Goal: Task Accomplishment & Management: Complete application form

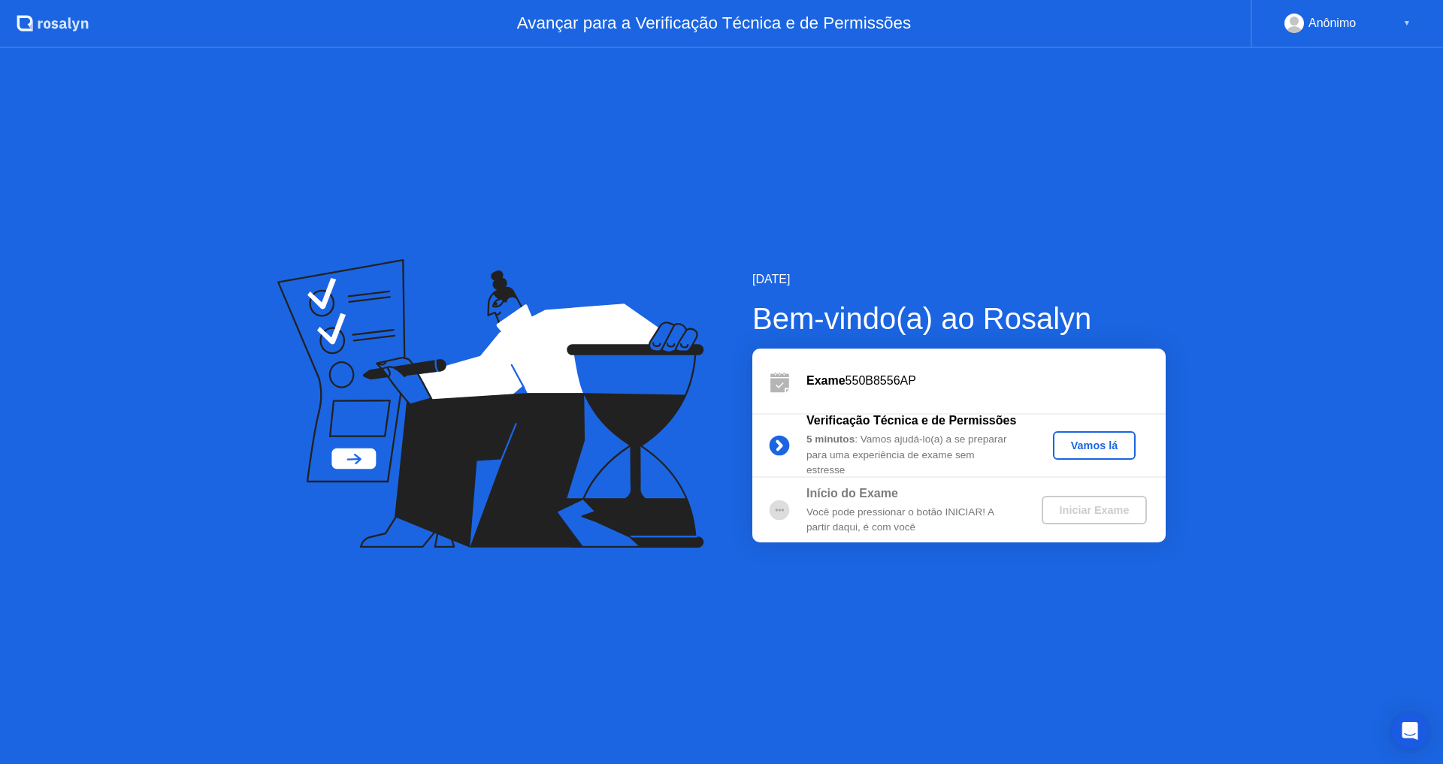
click at [1089, 449] on div "Vamos lá" at bounding box center [1094, 446] width 71 height 12
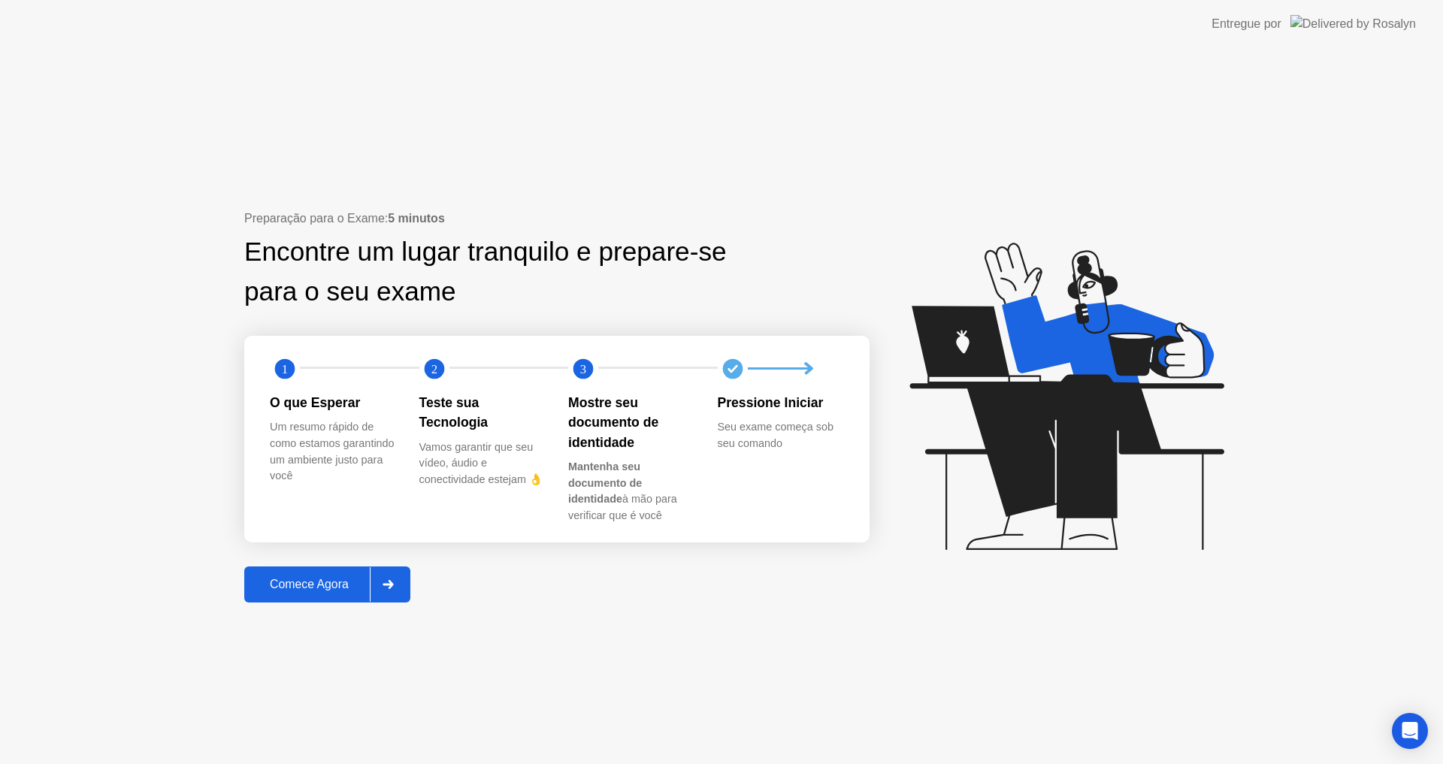
click at [316, 588] on div "Comece Agora" at bounding box center [309, 585] width 121 height 14
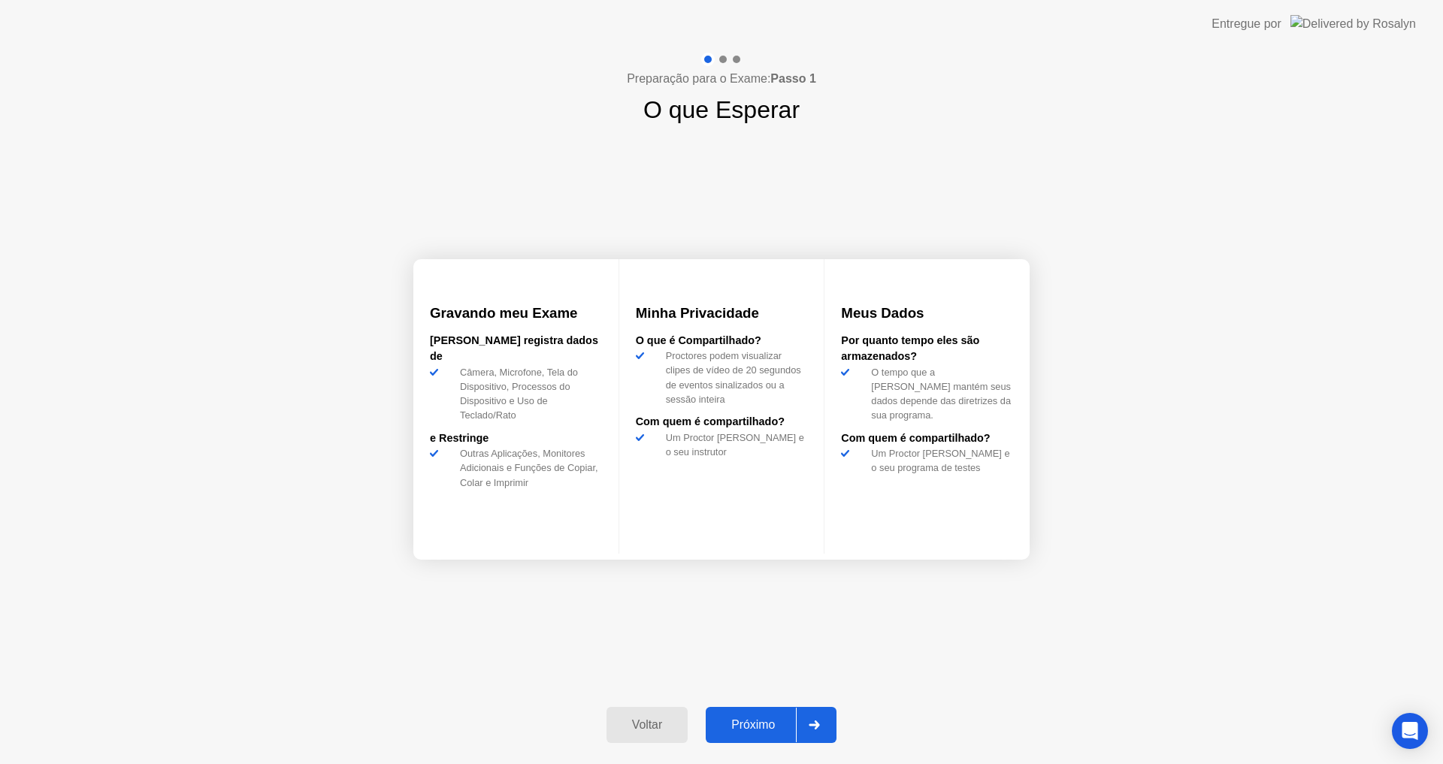
click at [783, 720] on div "Próximo" at bounding box center [753, 725] width 86 height 14
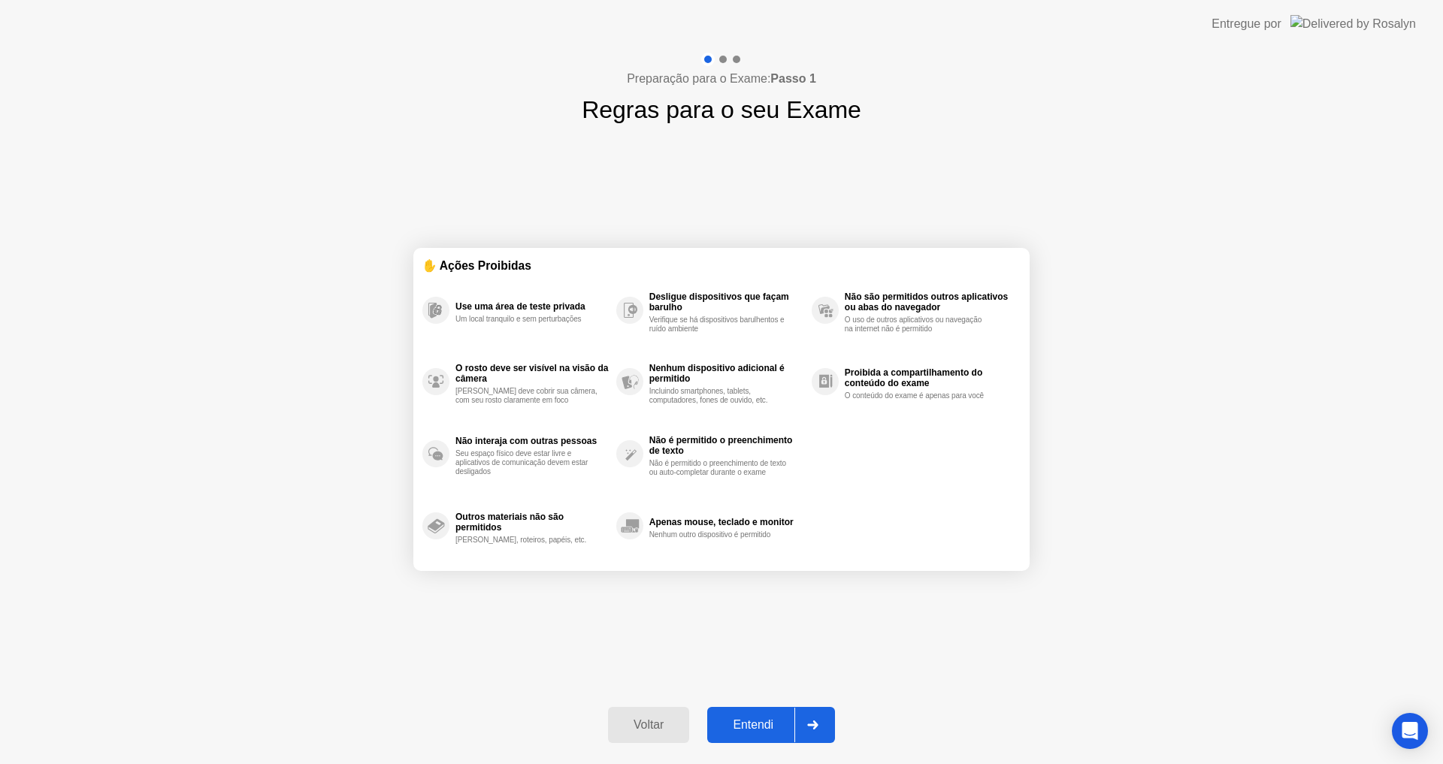
click at [781, 718] on div "Entendi" at bounding box center [752, 725] width 83 height 14
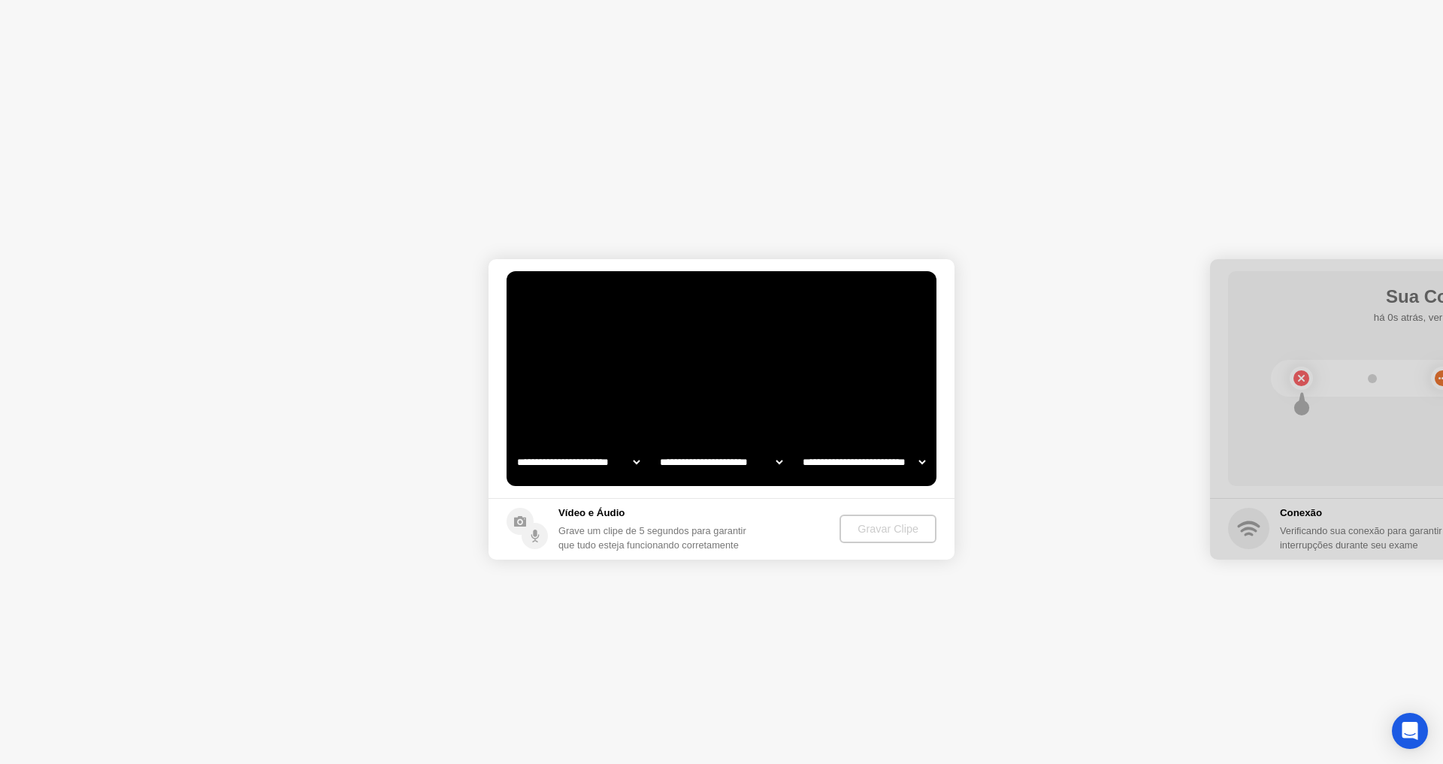
select select "**********"
select select "*******"
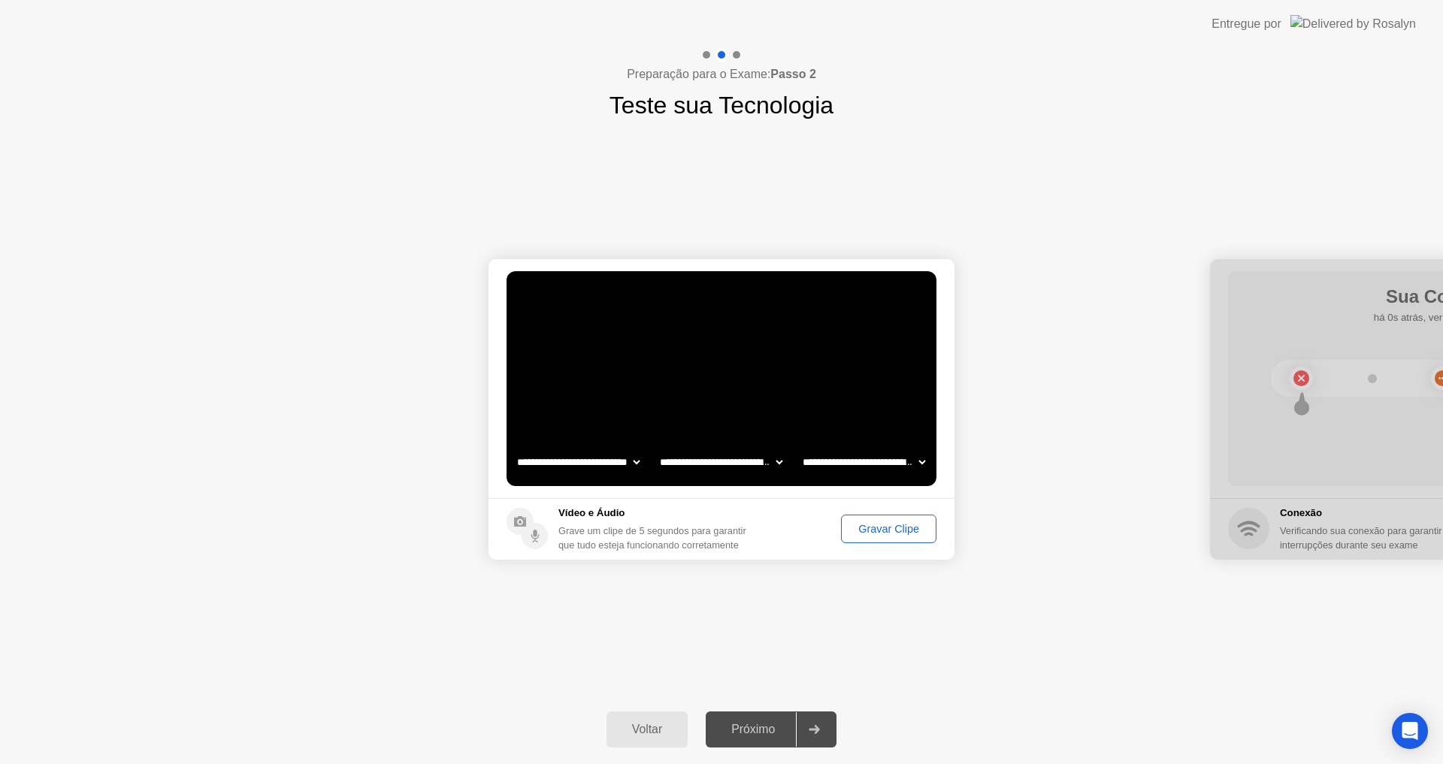
click at [867, 529] on div "Gravar Clipe" at bounding box center [888, 529] width 85 height 12
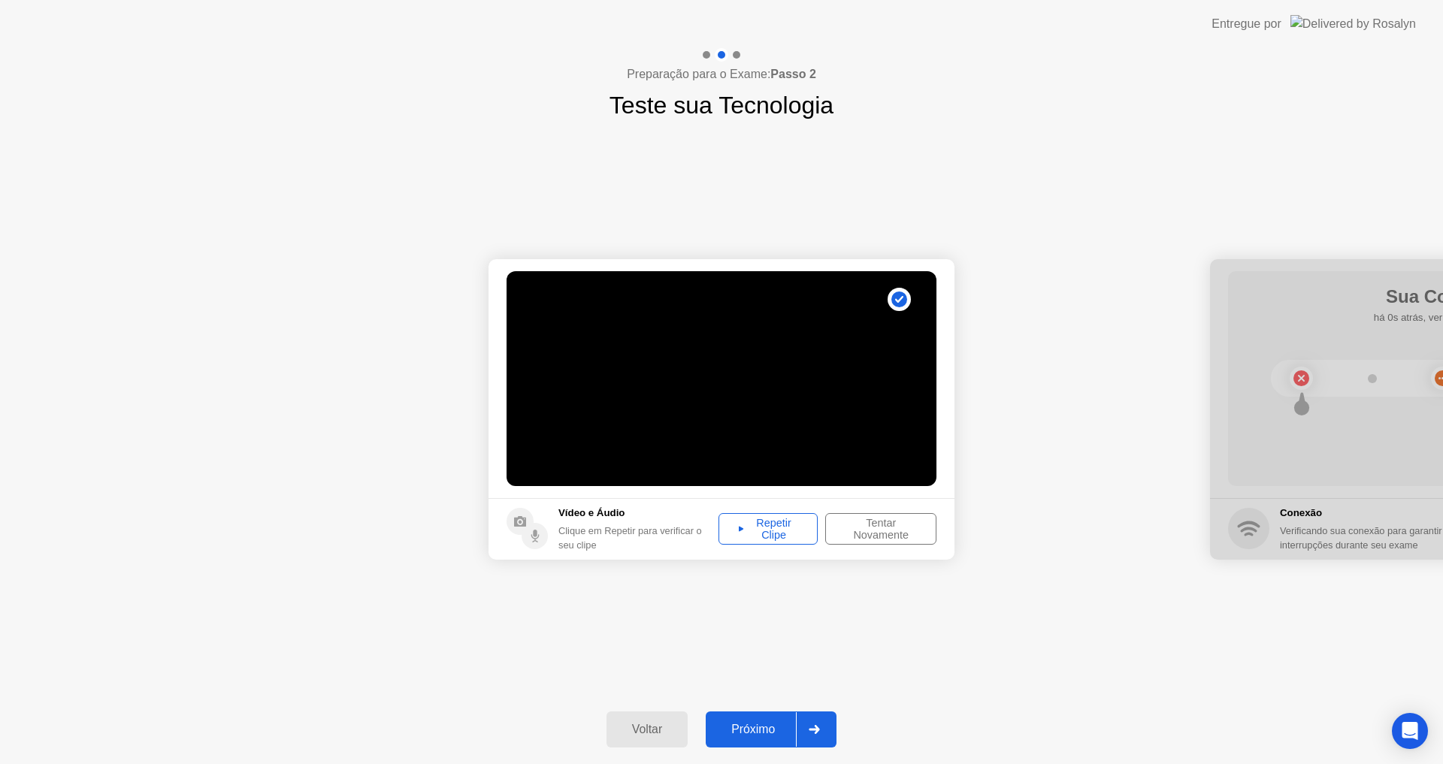
click at [754, 736] on div "Próximo" at bounding box center [753, 730] width 86 height 14
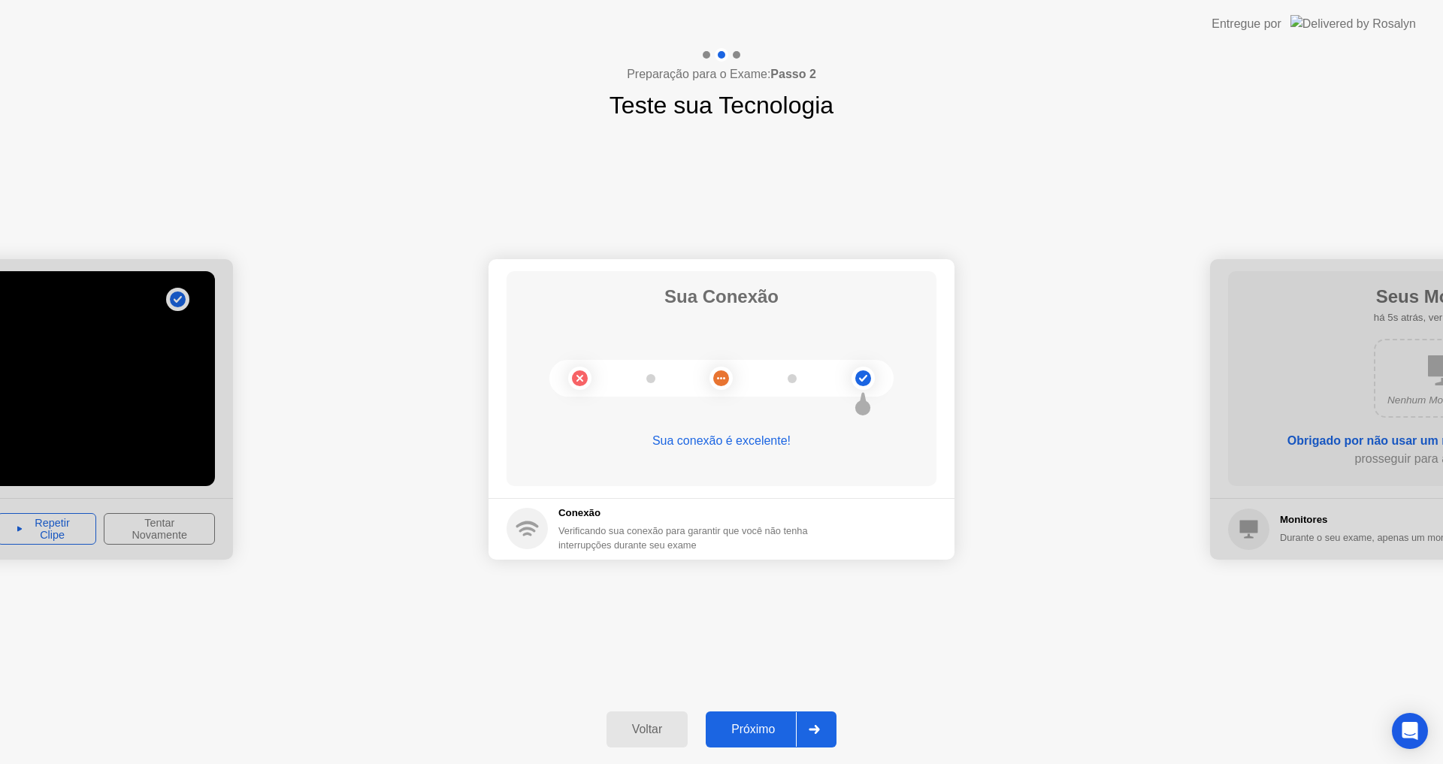
click at [777, 729] on div "Próximo" at bounding box center [753, 730] width 86 height 14
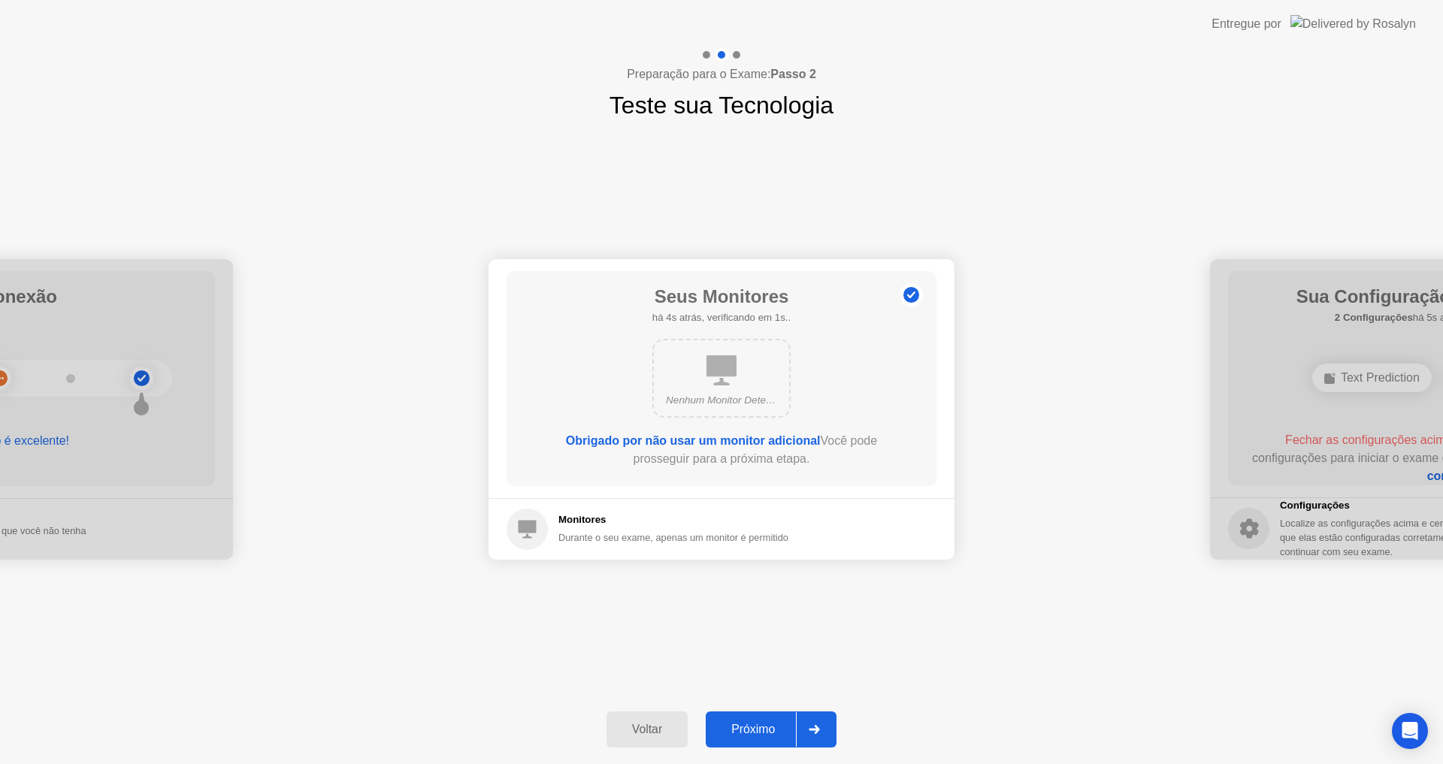
click at [777, 729] on div "Próximo" at bounding box center [753, 730] width 86 height 14
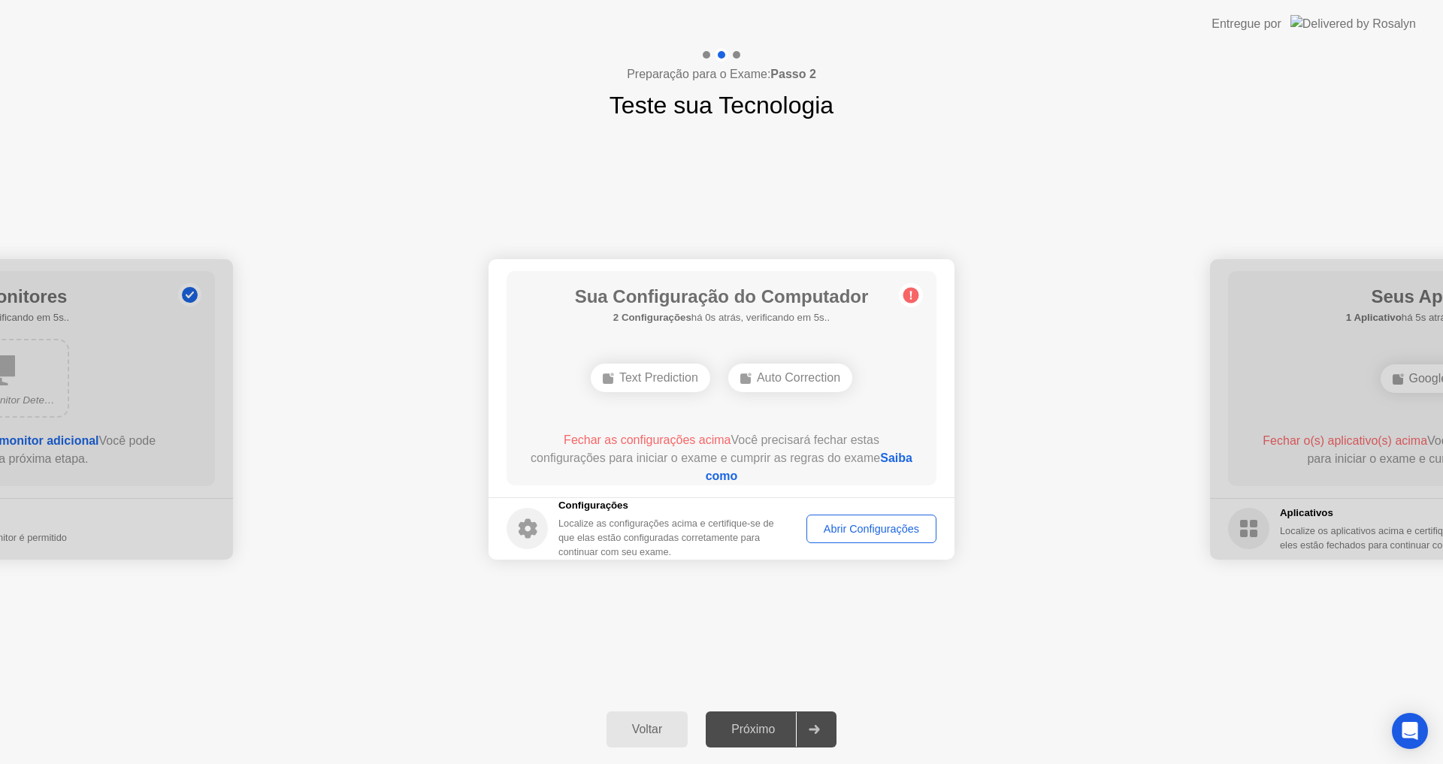
click at [724, 477] on link "Saiba como" at bounding box center [808, 467] width 207 height 31
click at [869, 523] on div "Abrir Configurações" at bounding box center [870, 529] width 119 height 12
click at [893, 526] on div "Abrir Configurações" at bounding box center [870, 529] width 119 height 12
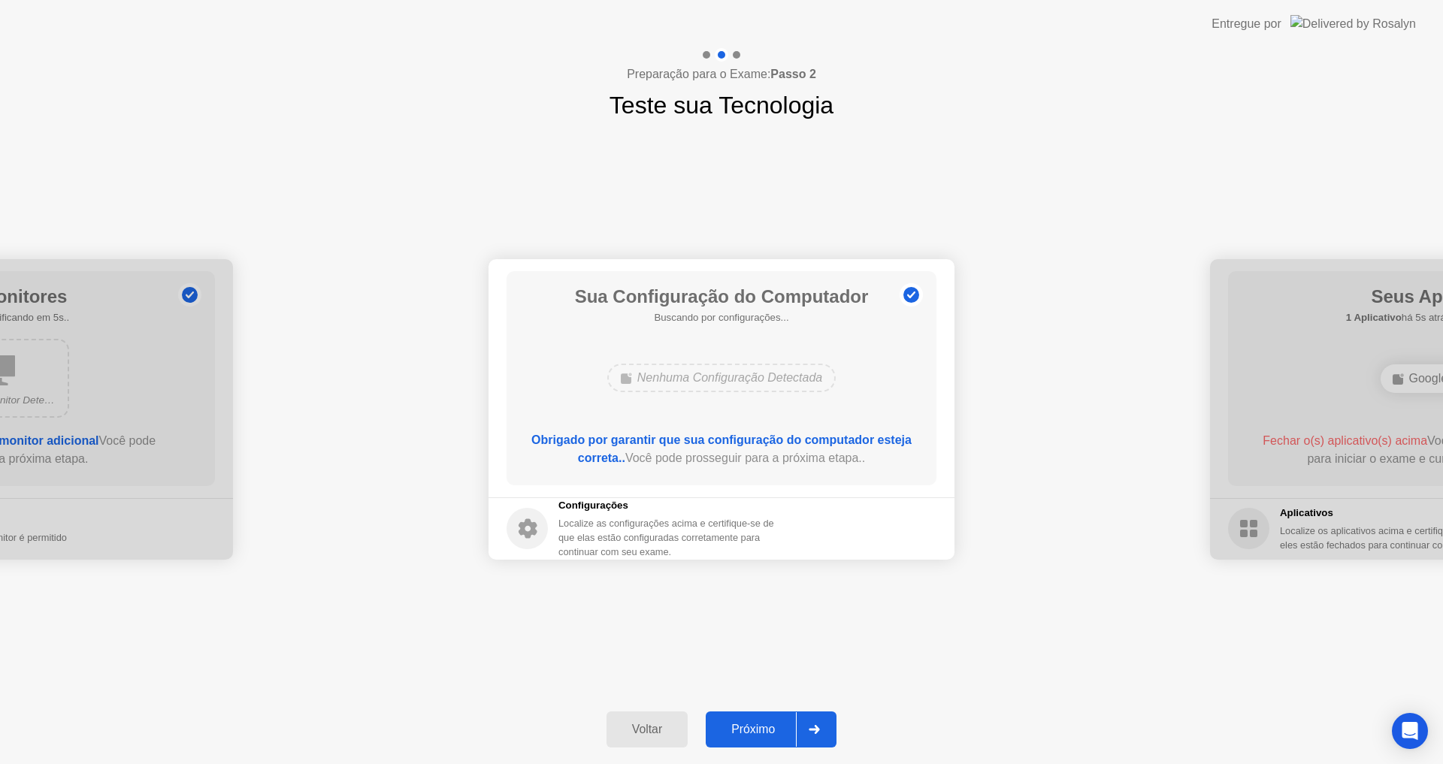
click at [783, 728] on div "Próximo" at bounding box center [753, 730] width 86 height 14
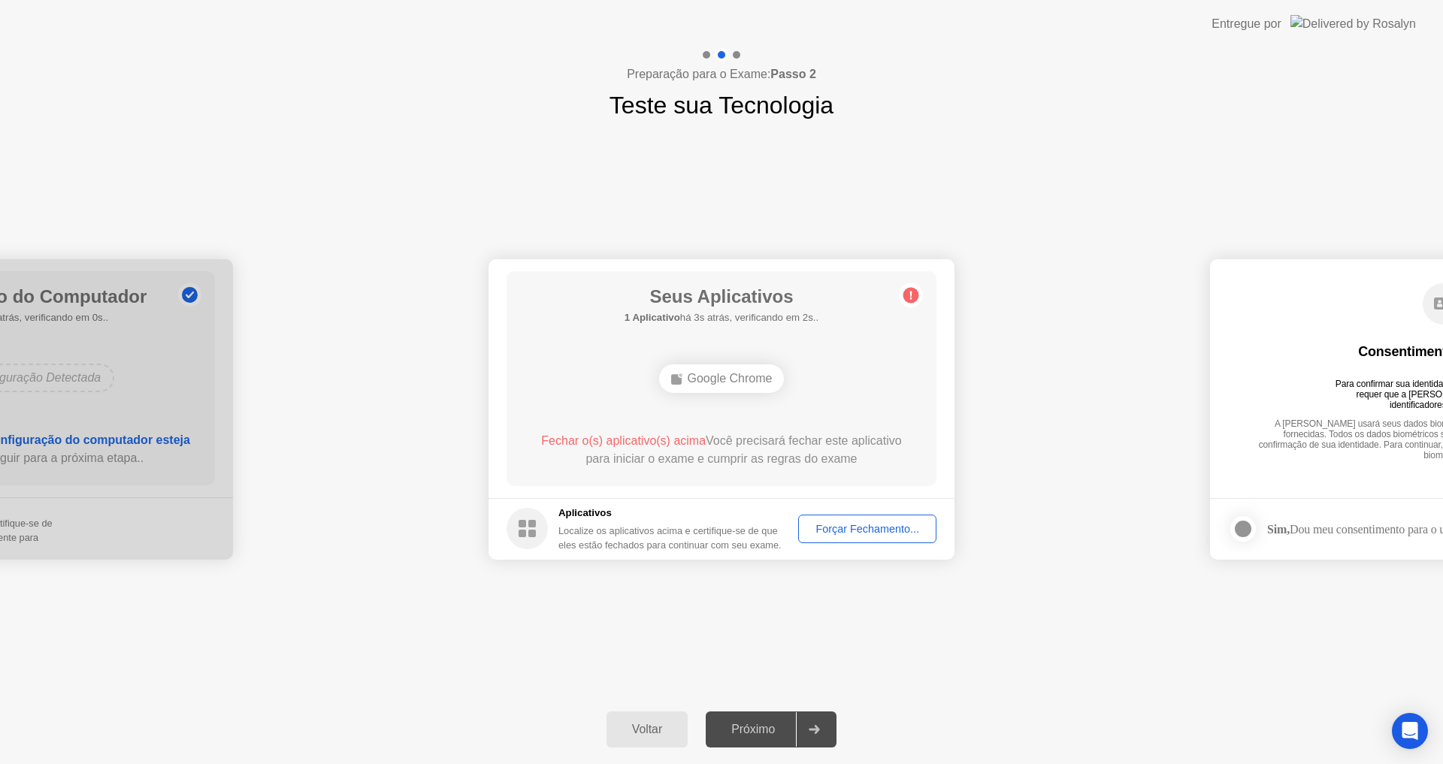
click at [876, 533] on div "Forçar Fechamento..." at bounding box center [867, 529] width 128 height 12
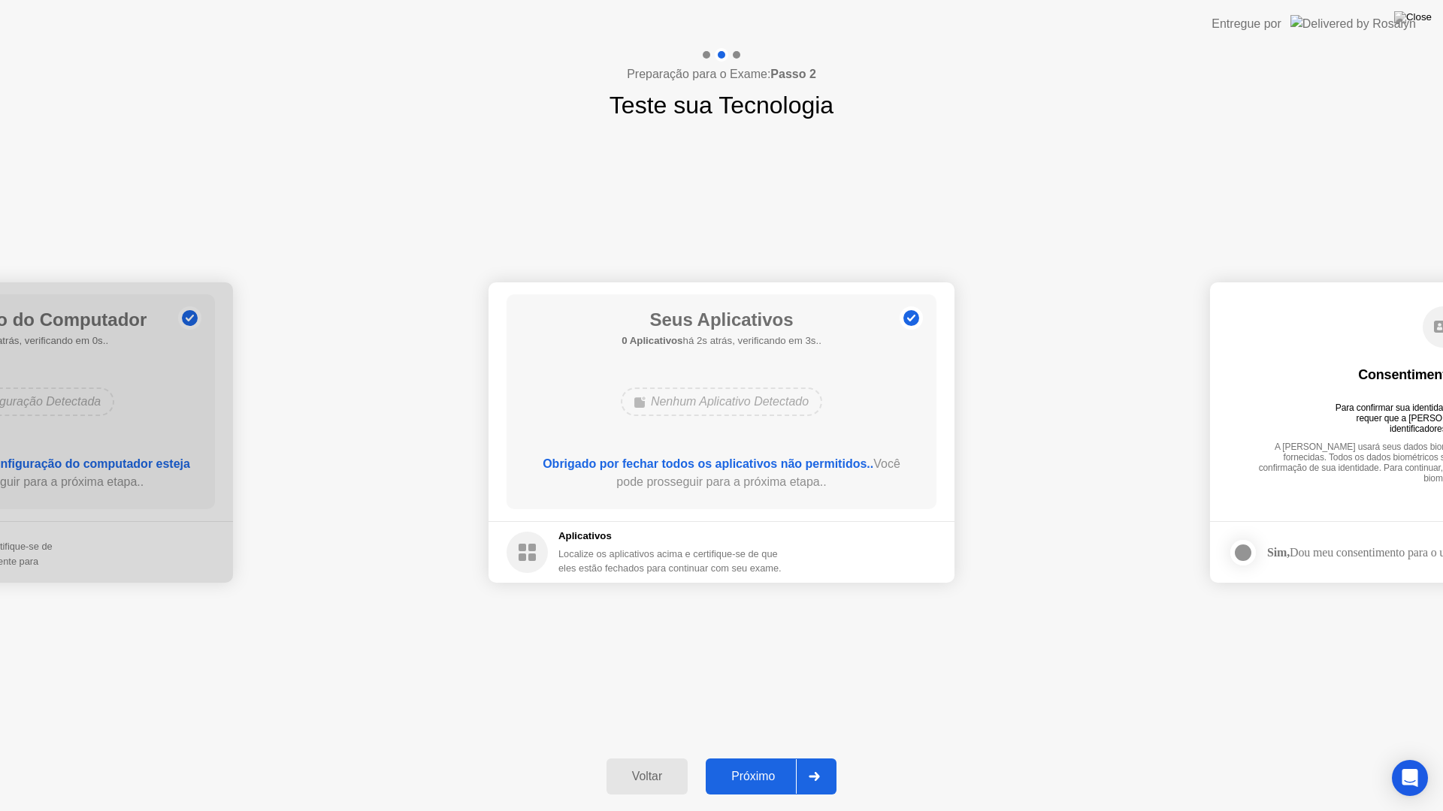
click at [786, 763] on div "Próximo" at bounding box center [753, 777] width 86 height 14
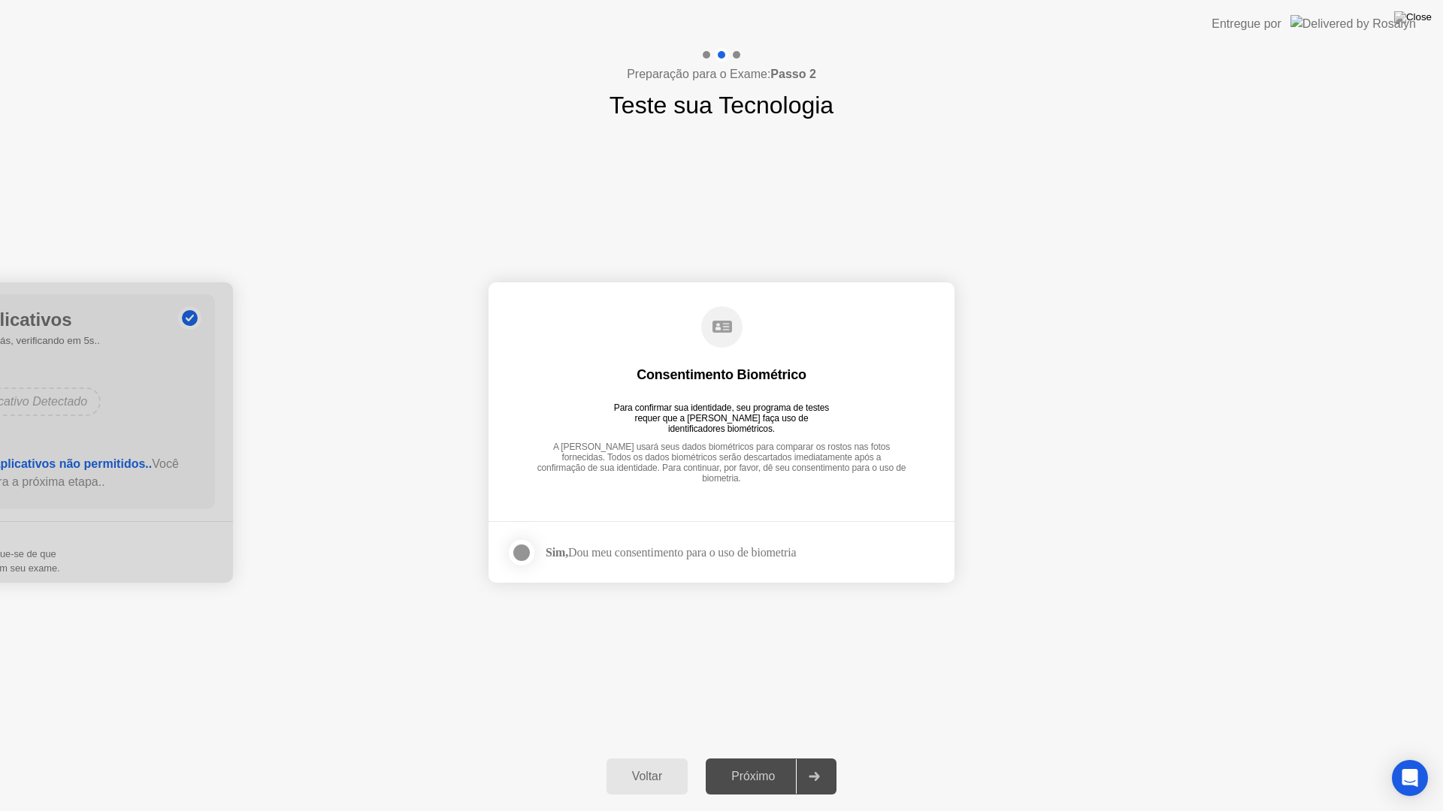
click at [520, 551] on div at bounding box center [521, 553] width 18 height 18
click at [789, 763] on div "Próximo" at bounding box center [753, 777] width 86 height 14
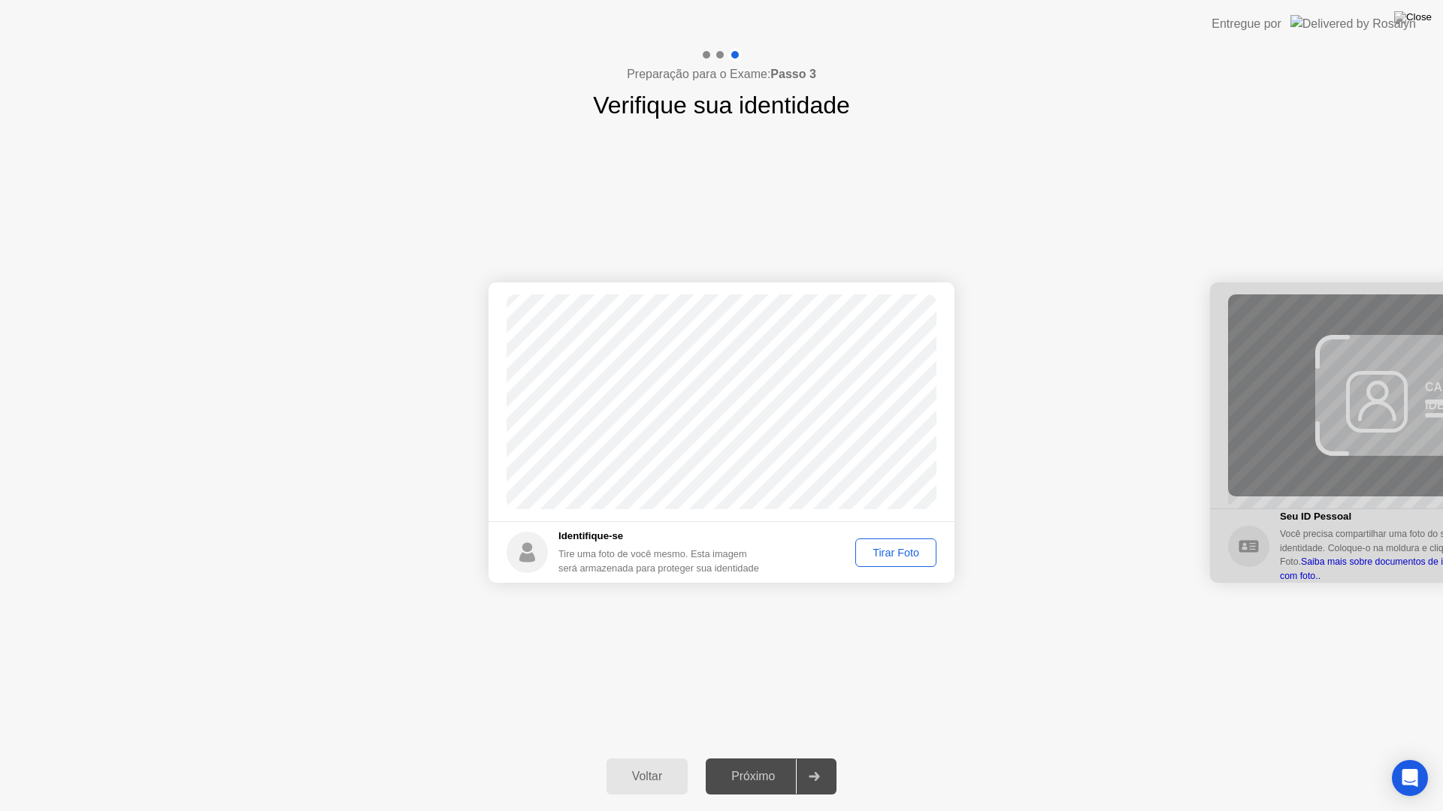
click at [910, 557] on div "Tirar Foto" at bounding box center [895, 553] width 71 height 12
click at [785, 763] on button "Próximo" at bounding box center [770, 777] width 131 height 36
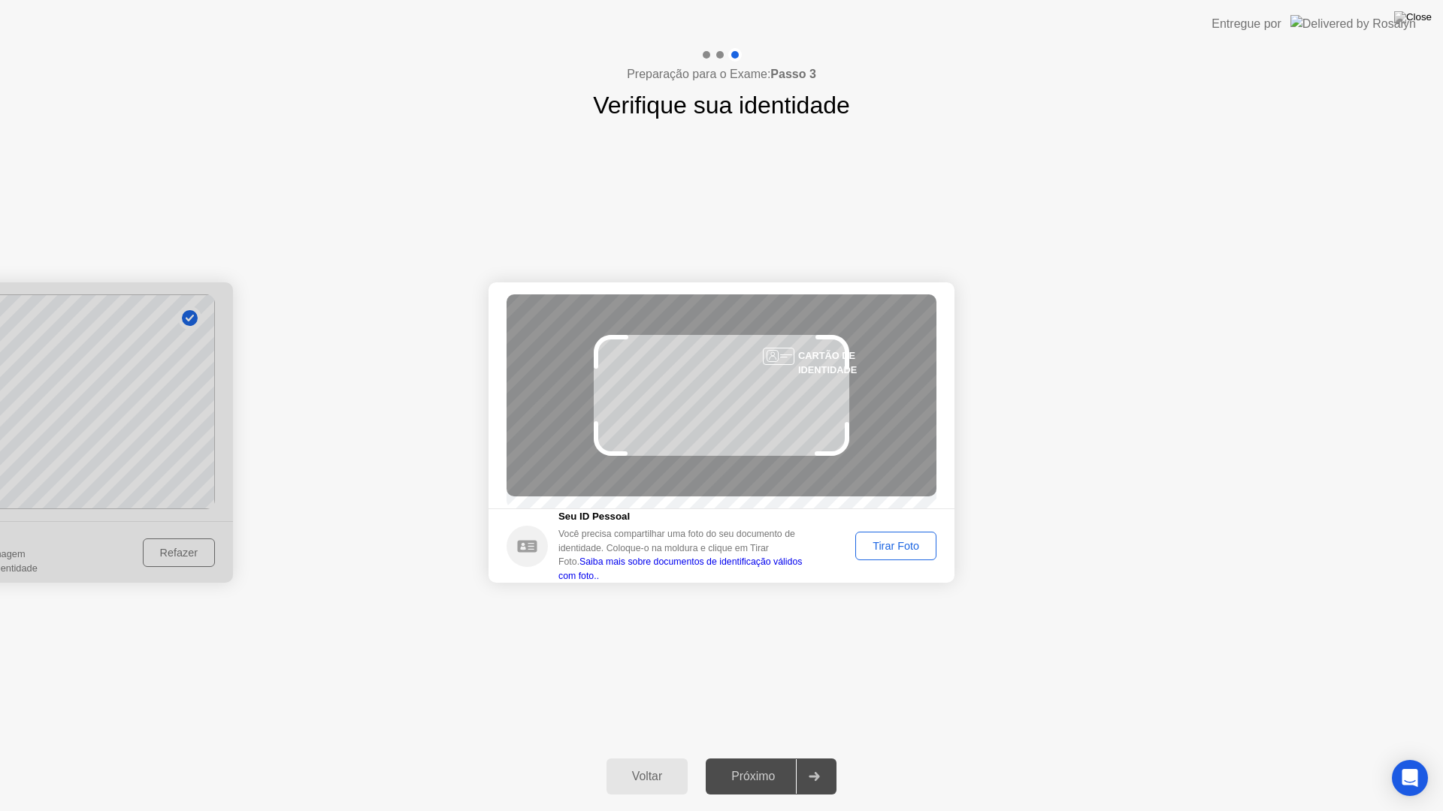
click at [884, 549] on div "Tirar Foto" at bounding box center [895, 546] width 71 height 12
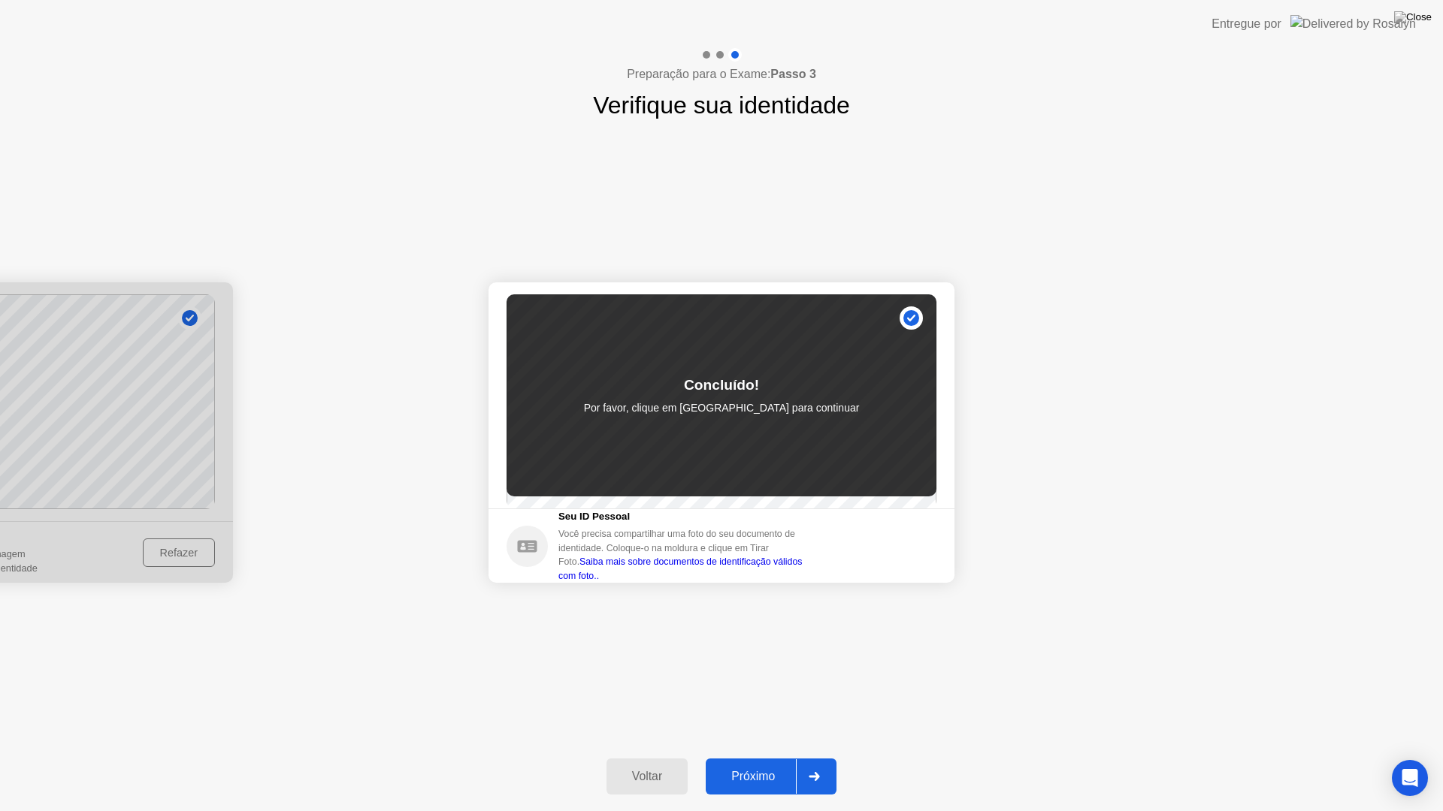
click at [774, 763] on div "Próximo" at bounding box center [753, 777] width 86 height 14
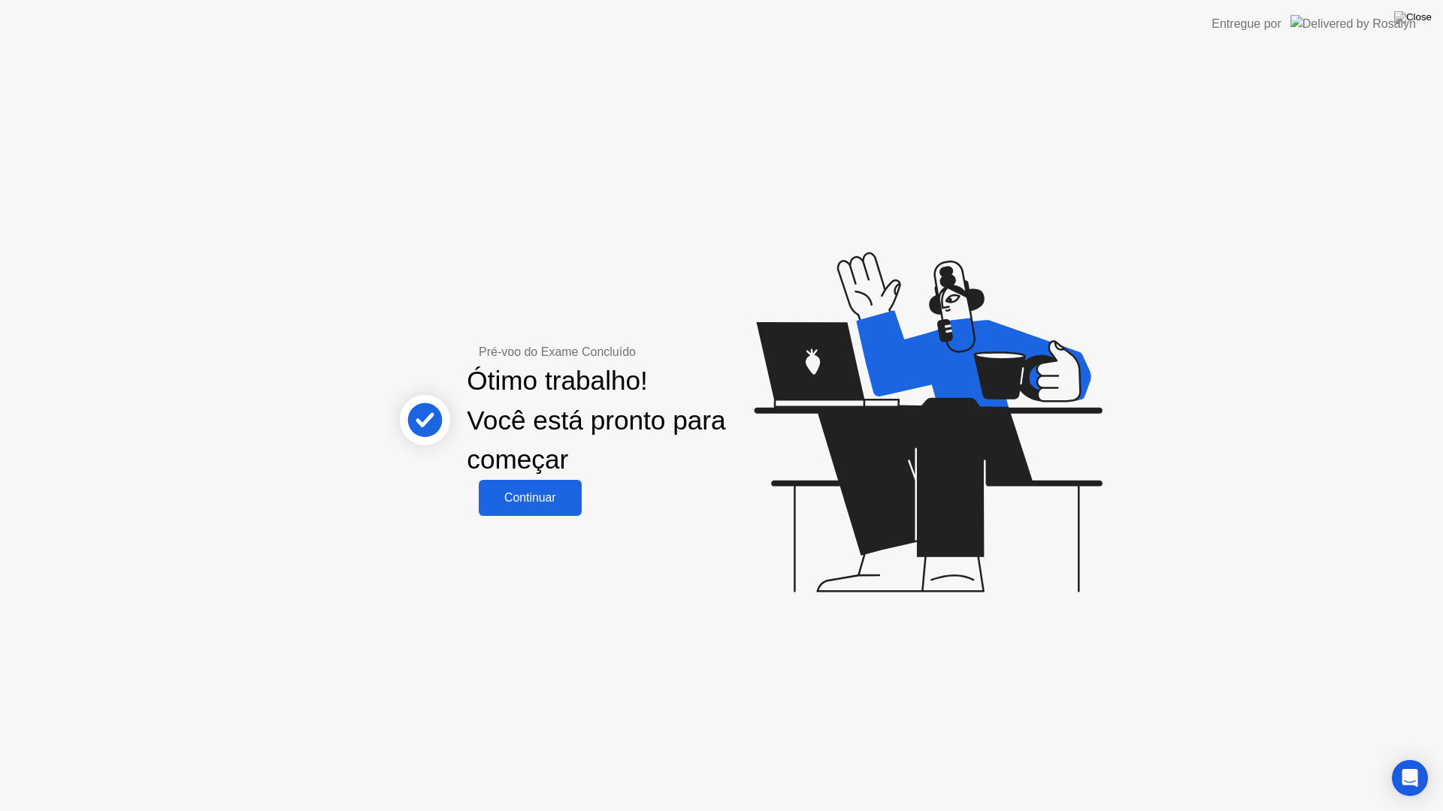
click at [527, 483] on button "Continuar" at bounding box center [530, 498] width 103 height 36
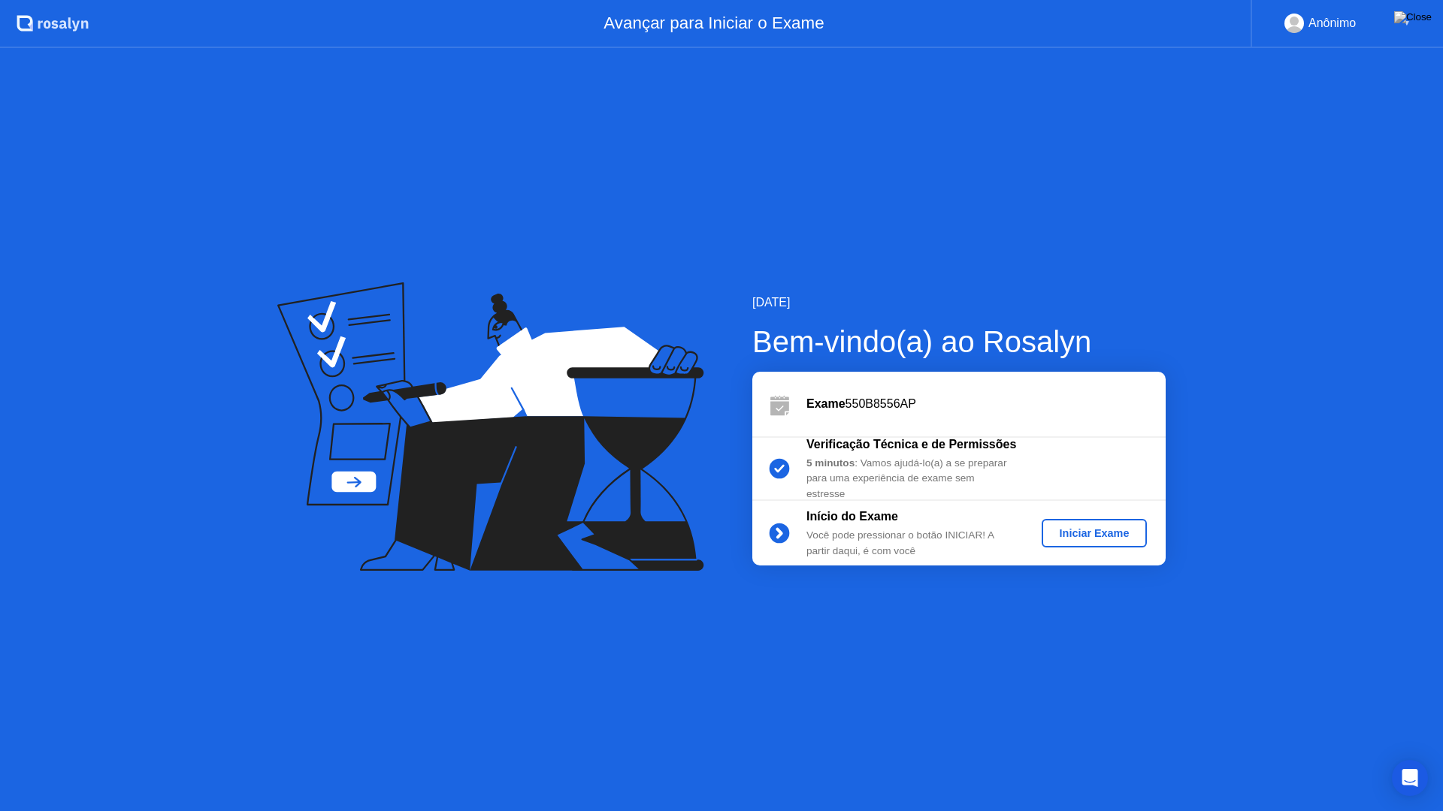
click at [1101, 534] on div "Iniciar Exame" at bounding box center [1094, 533] width 94 height 12
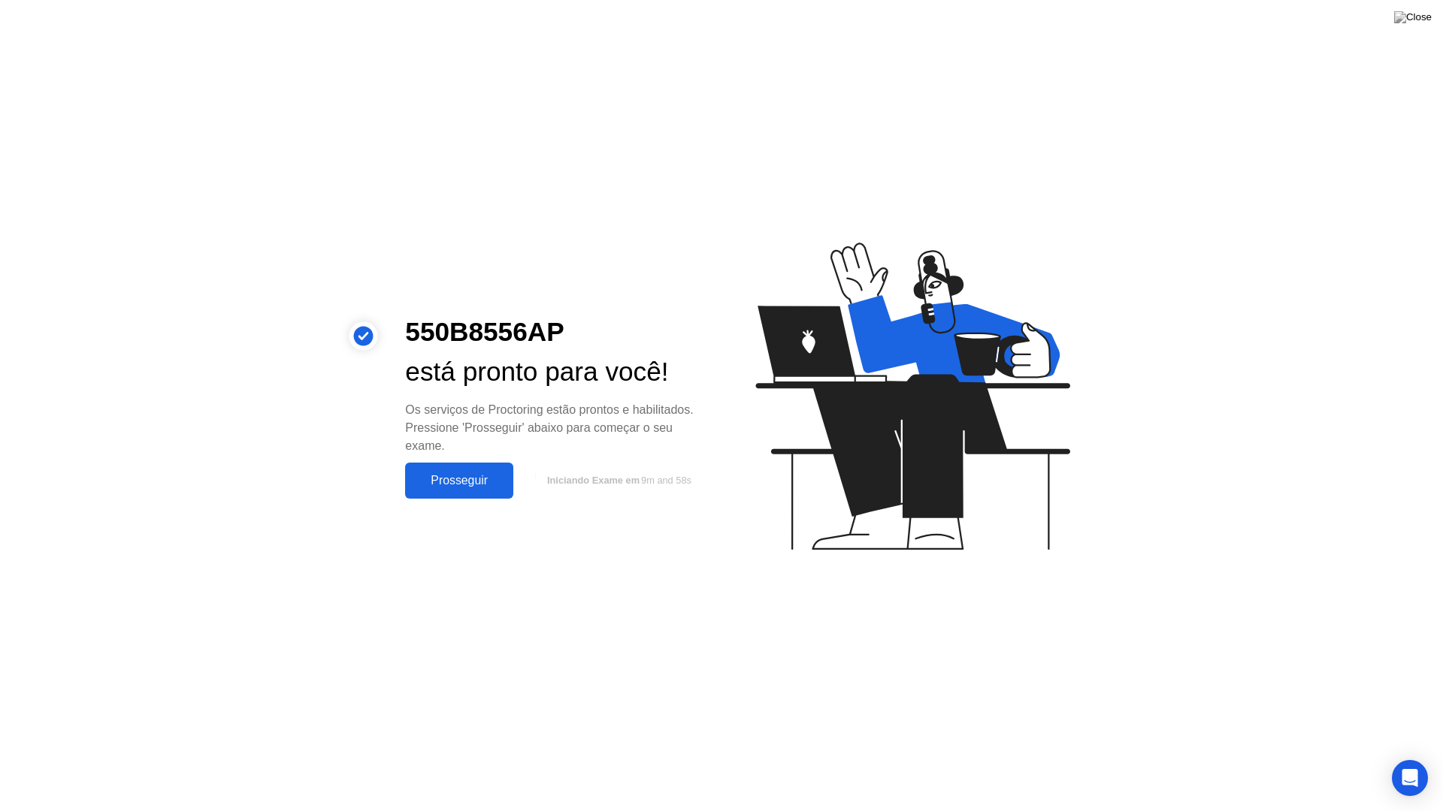
click at [431, 486] on div "Prosseguir" at bounding box center [458, 481] width 99 height 14
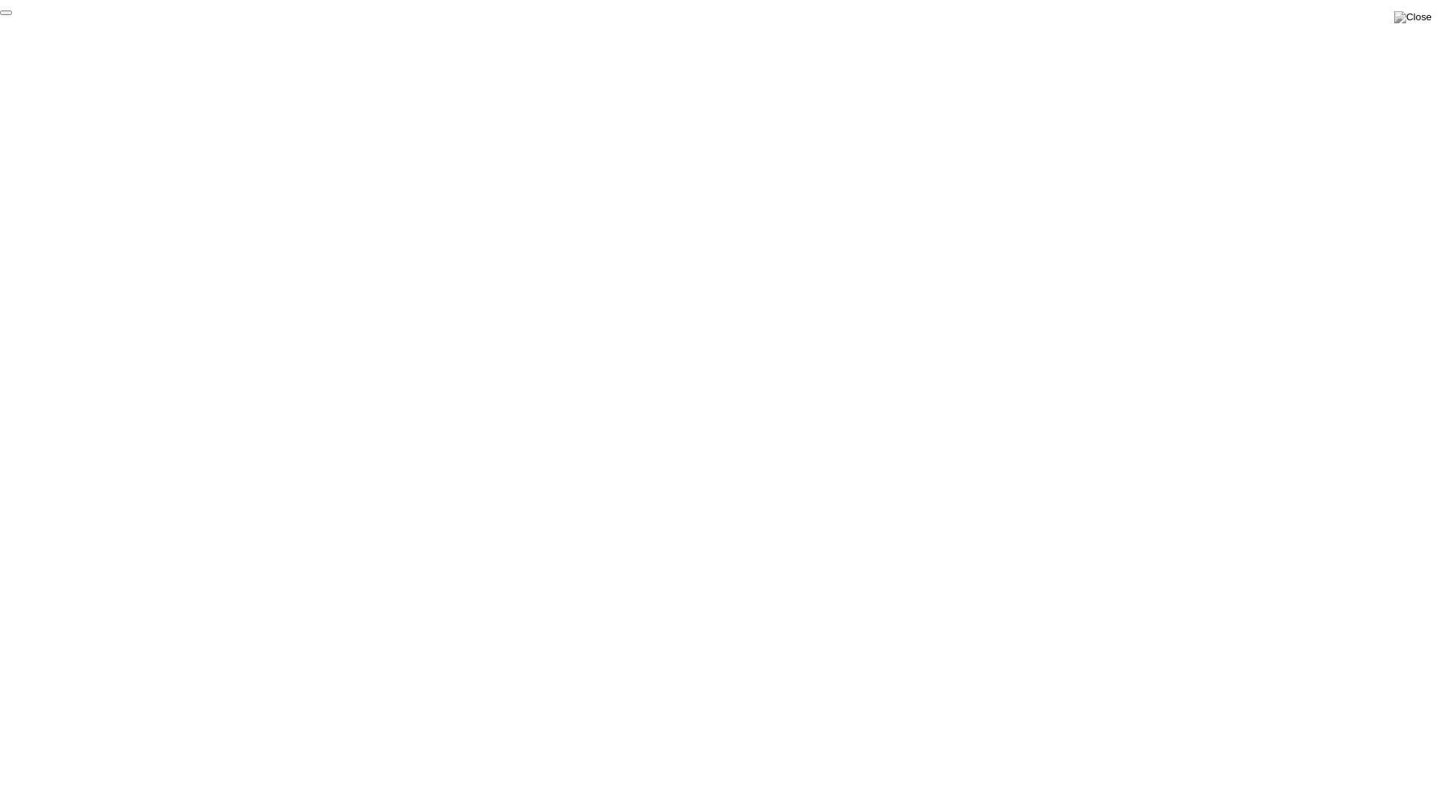
click div "End Proctoring Session"
